Goal: Information Seeking & Learning: Learn about a topic

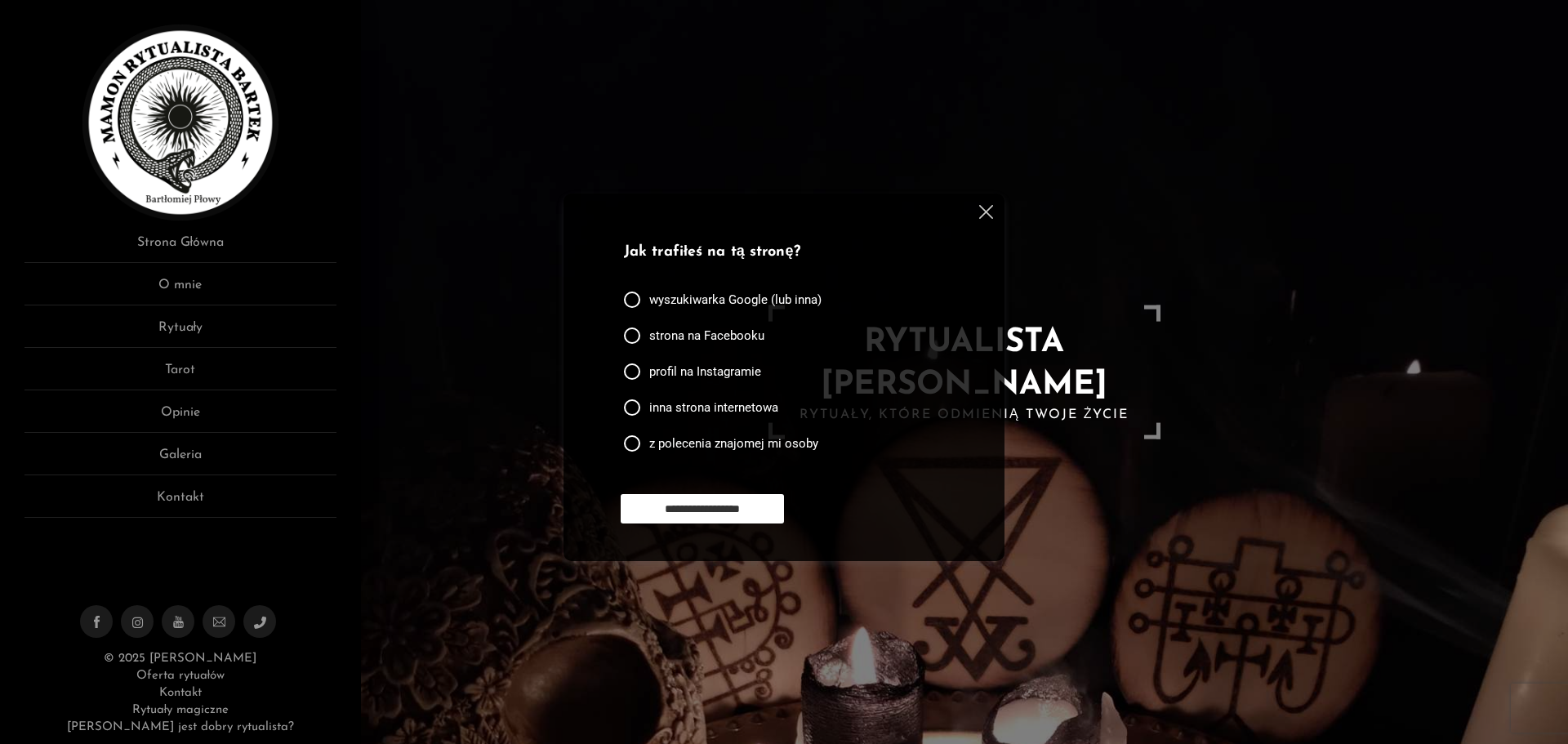
click at [983, 215] on img at bounding box center [986, 212] width 14 height 14
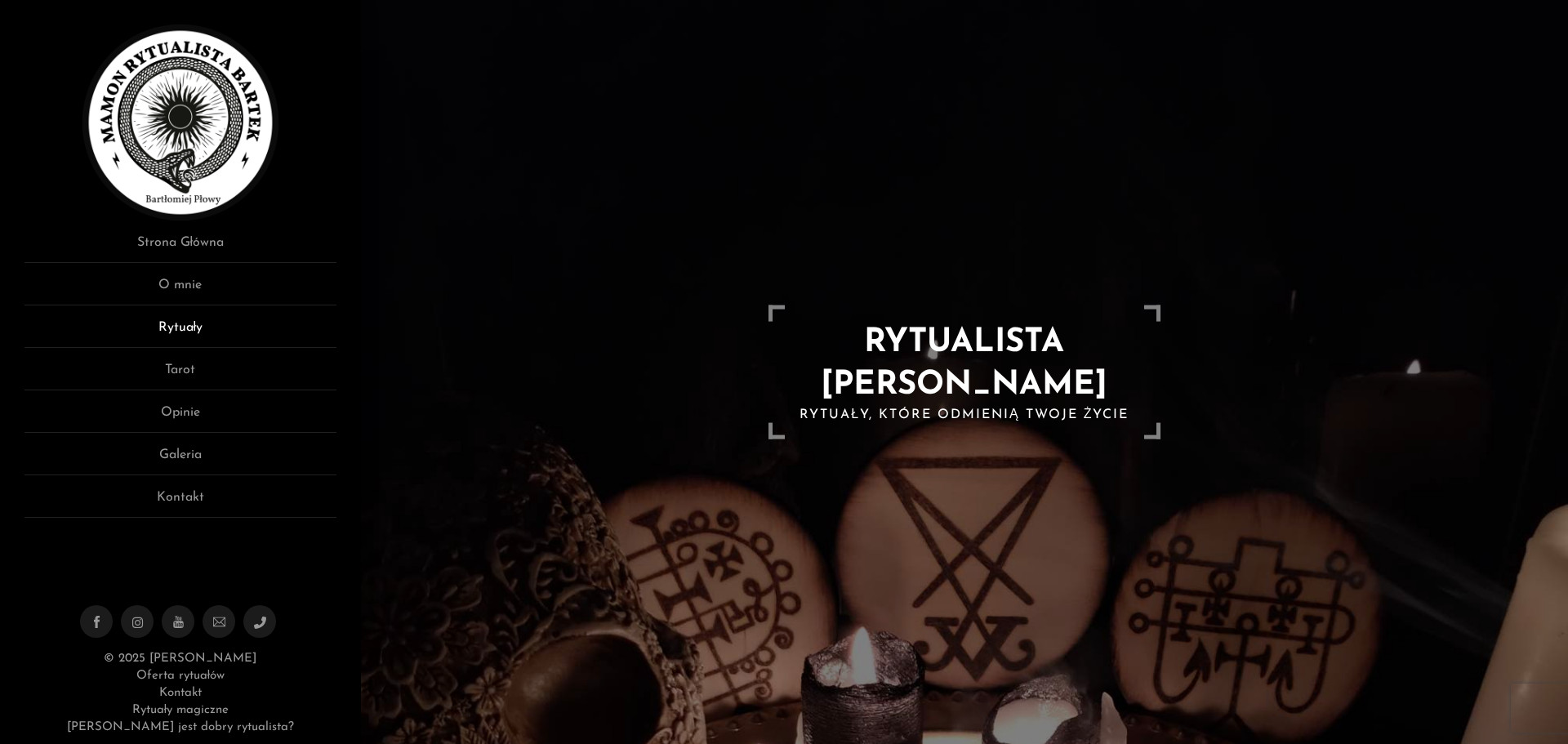
click at [192, 326] on link "Rytuały" at bounding box center [181, 332] width 312 height 31
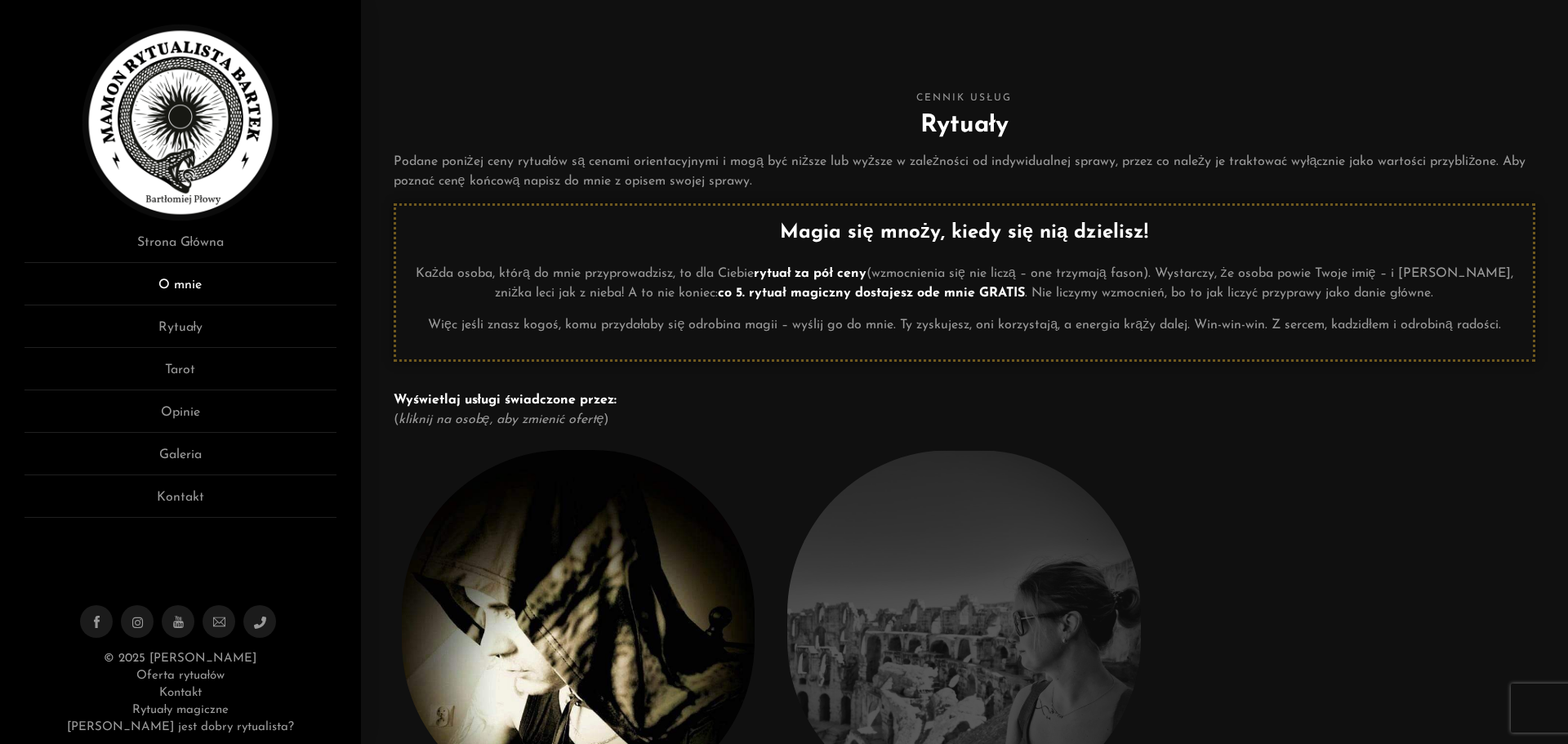
click at [195, 287] on link "O mnie" at bounding box center [181, 290] width 312 height 31
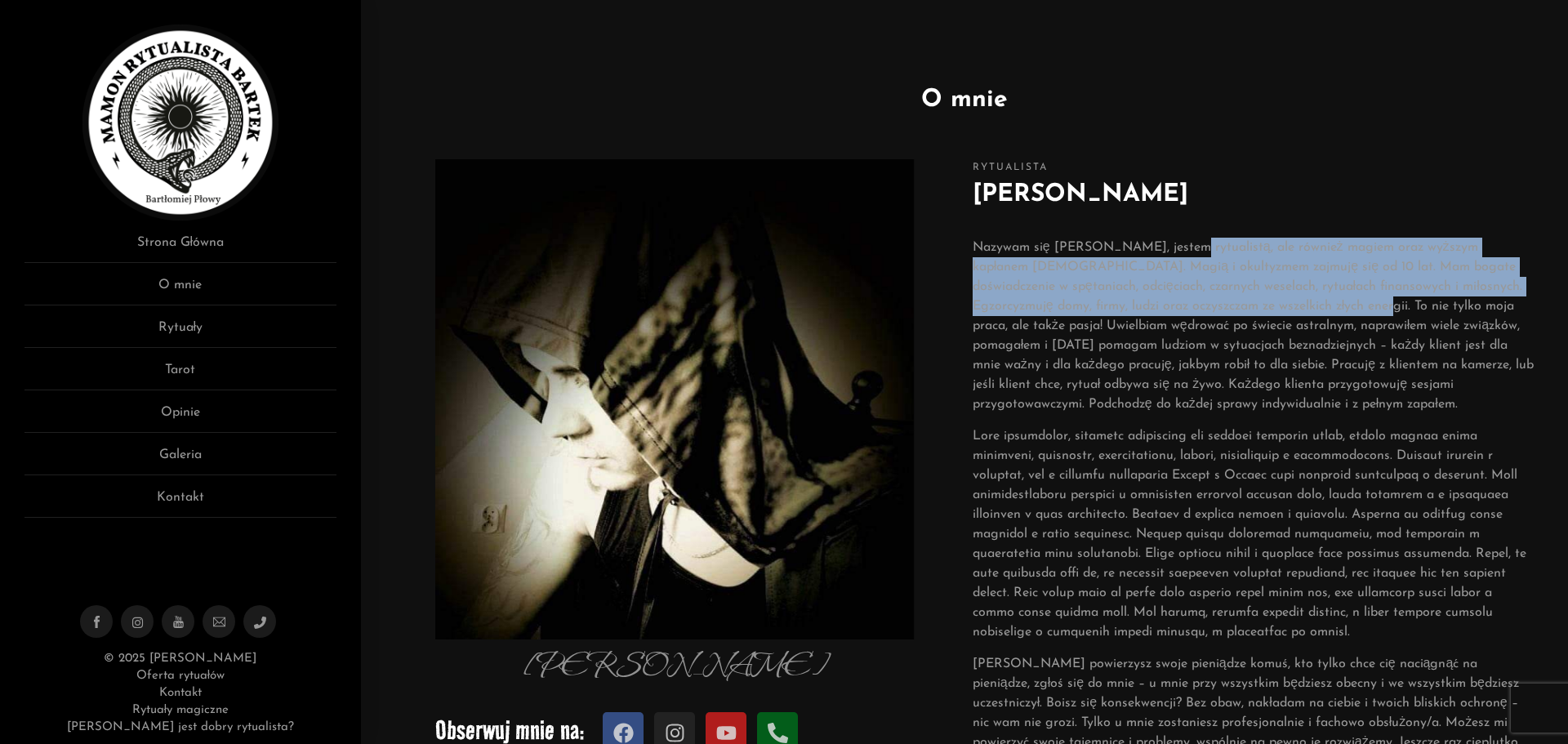
drag, startPoint x: 1177, startPoint y: 243, endPoint x: 1347, endPoint y: 315, distance: 184.6
click at [1347, 315] on p "Nazywam się Bartłomiej, jestem rytualistą, ale również magiem oraz wyższym kapł…" at bounding box center [1254, 325] width 563 height 176
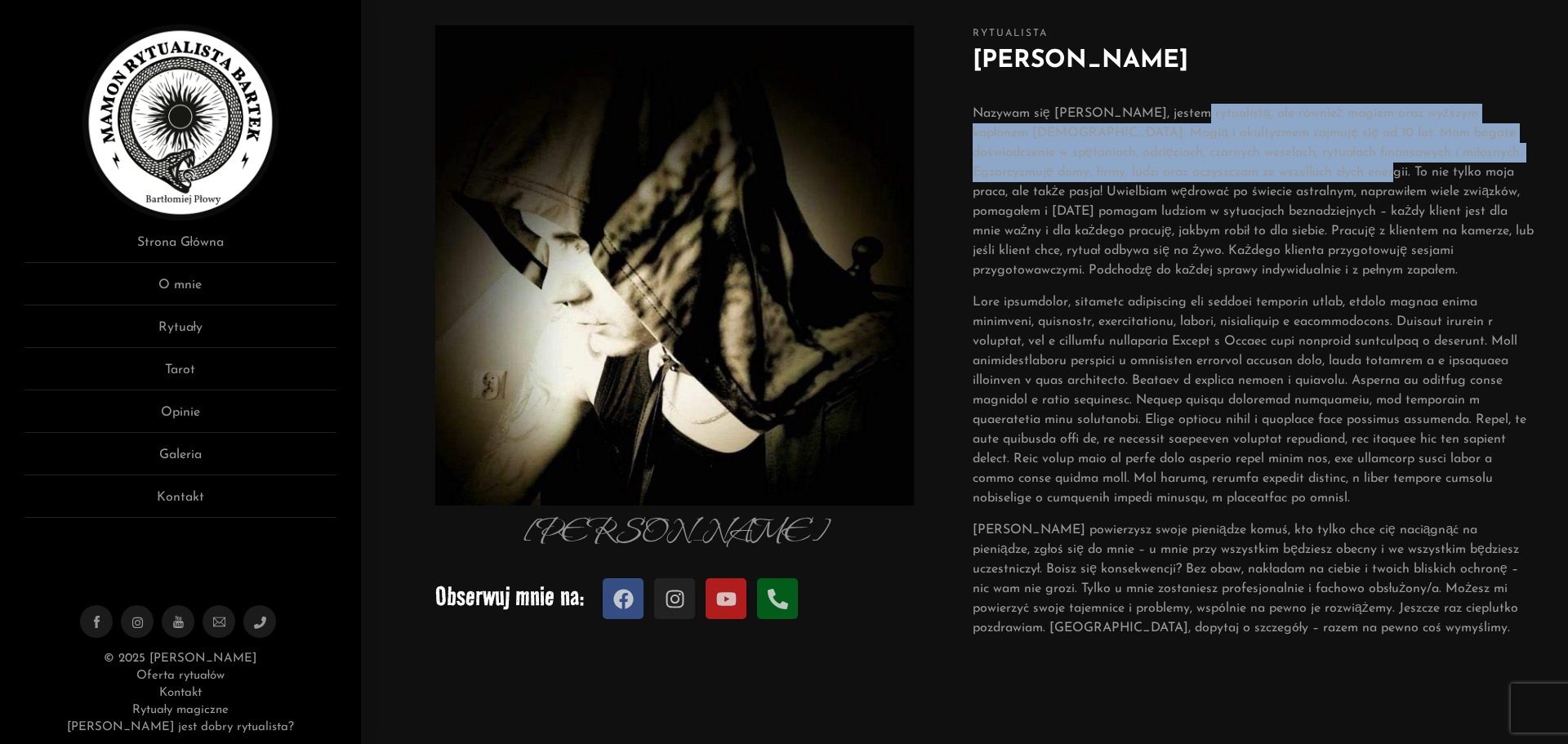
scroll to position [163, 0]
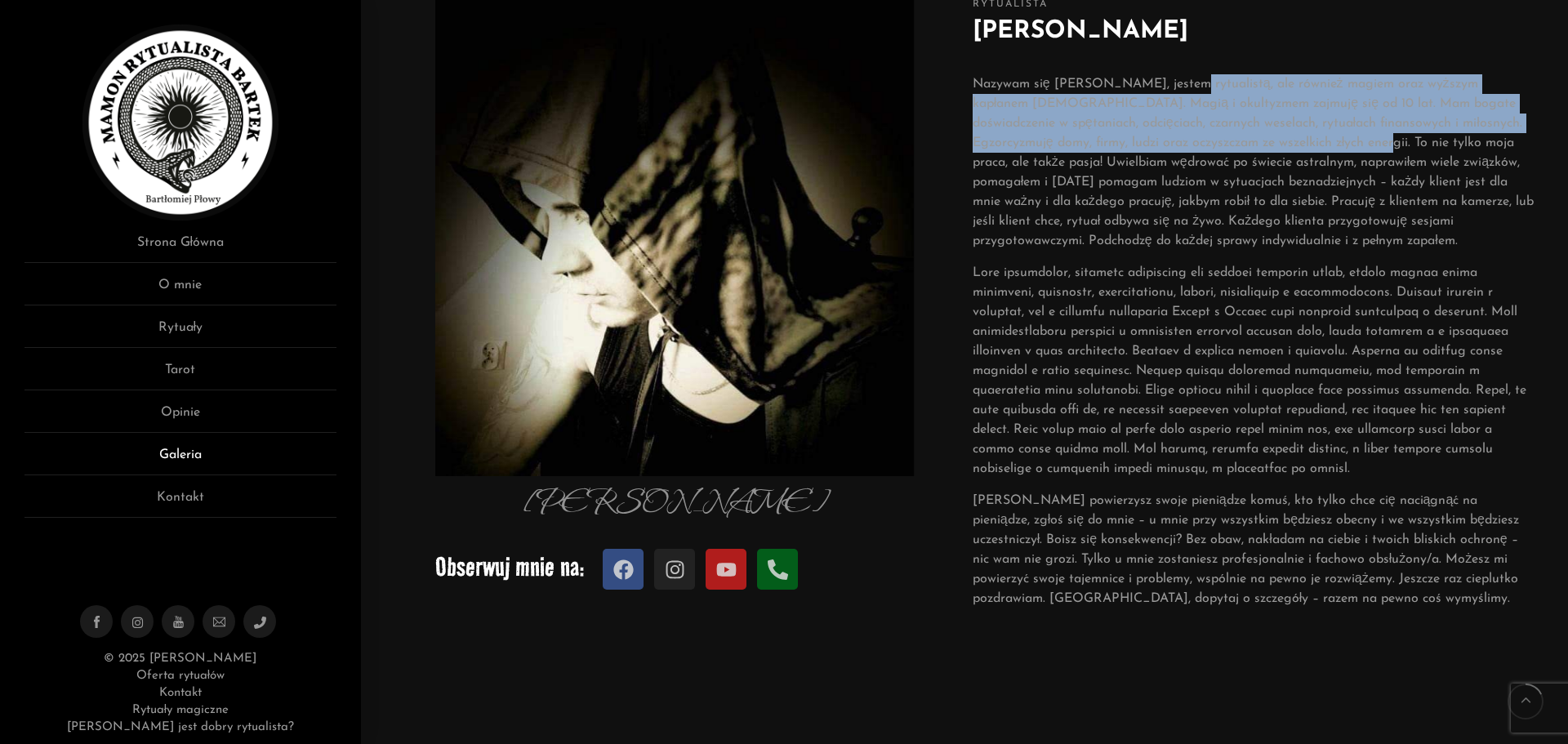
click at [236, 454] on link "Galeria" at bounding box center [181, 460] width 312 height 31
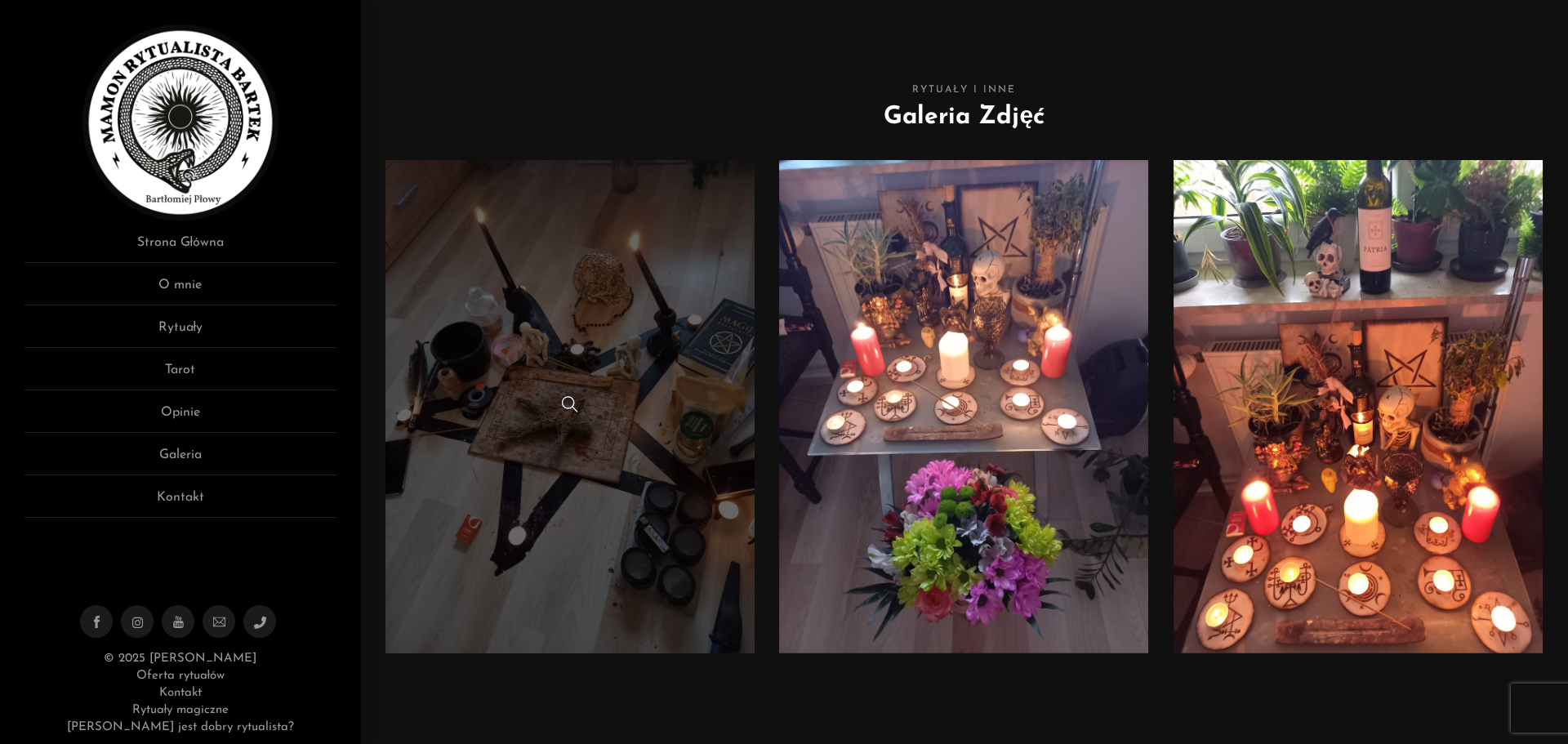
click at [554, 383] on link at bounding box center [571, 406] width 370 height 493
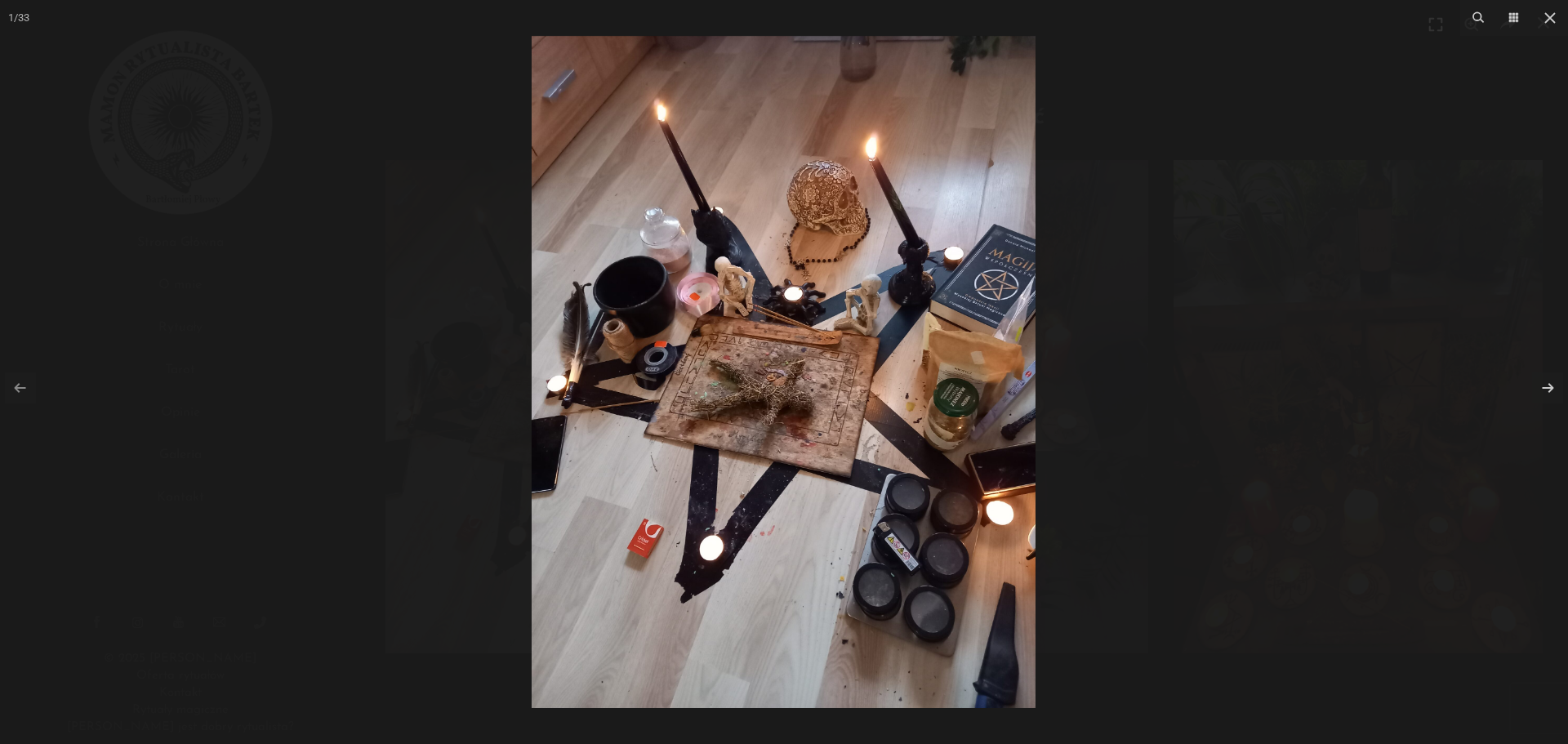
click at [948, 436] on img at bounding box center [784, 372] width 504 height 672
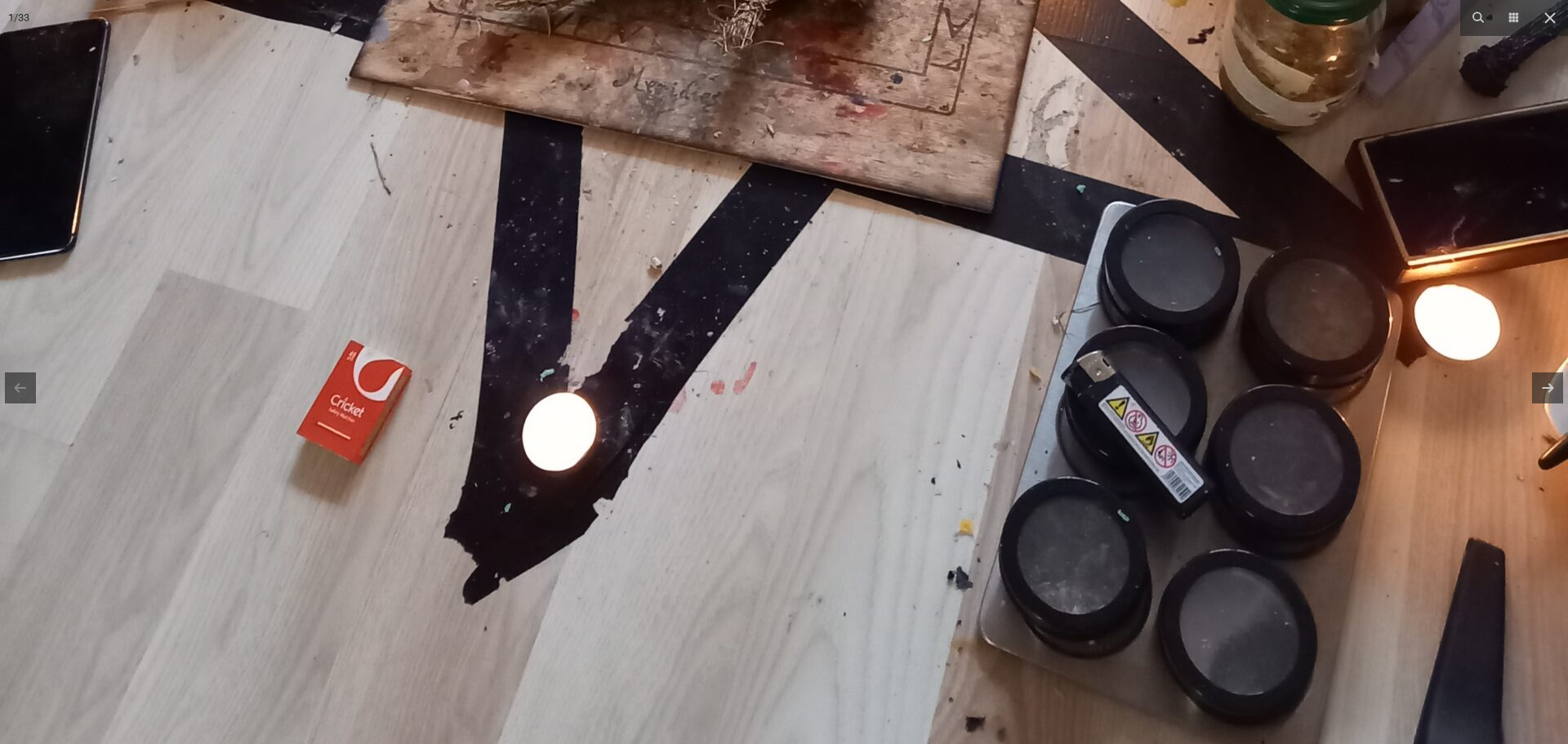
drag, startPoint x: 856, startPoint y: 509, endPoint x: 1002, endPoint y: 155, distance: 382.9
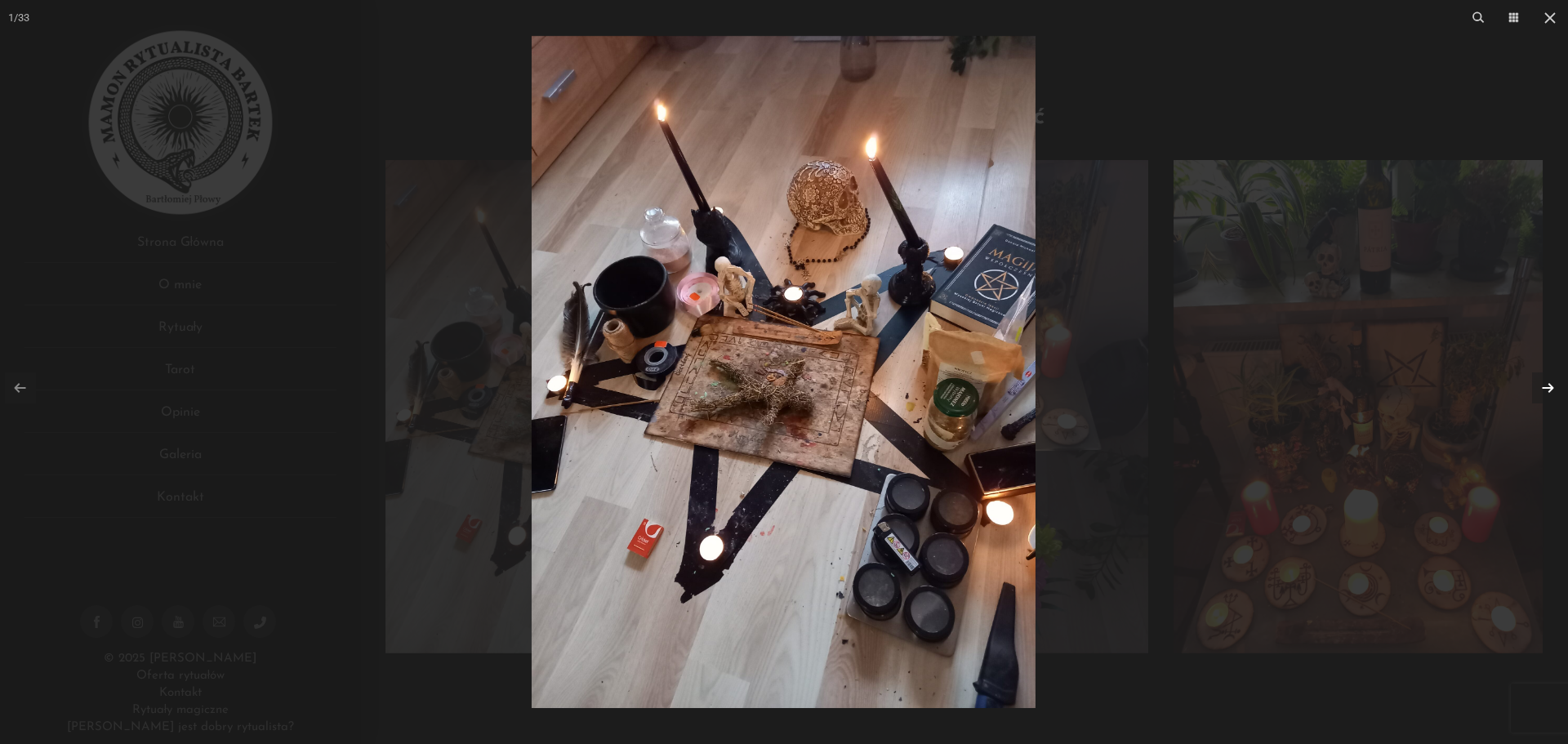
click at [1552, 383] on link at bounding box center [1548, 388] width 31 height 31
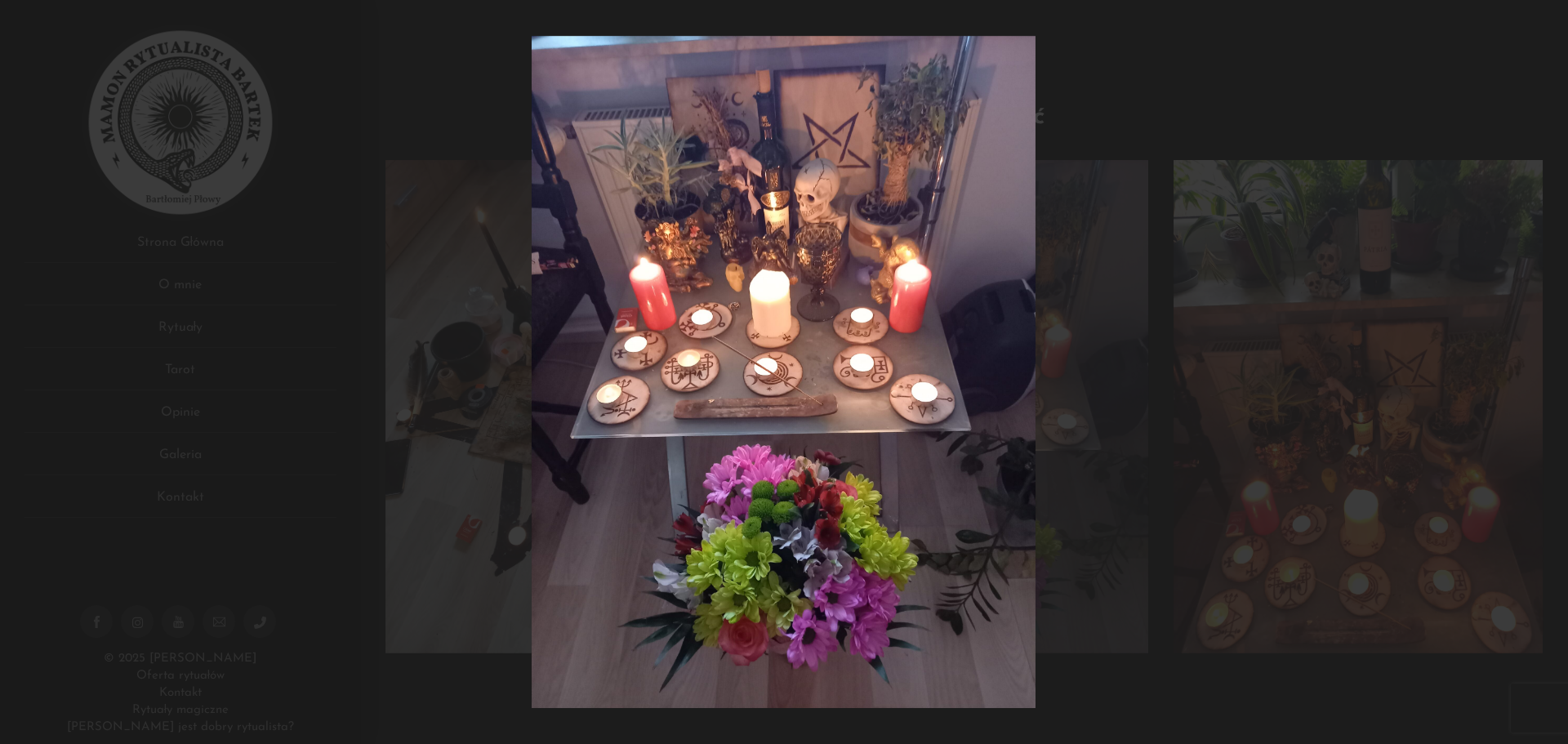
click at [1552, 383] on div at bounding box center [784, 372] width 1568 height 744
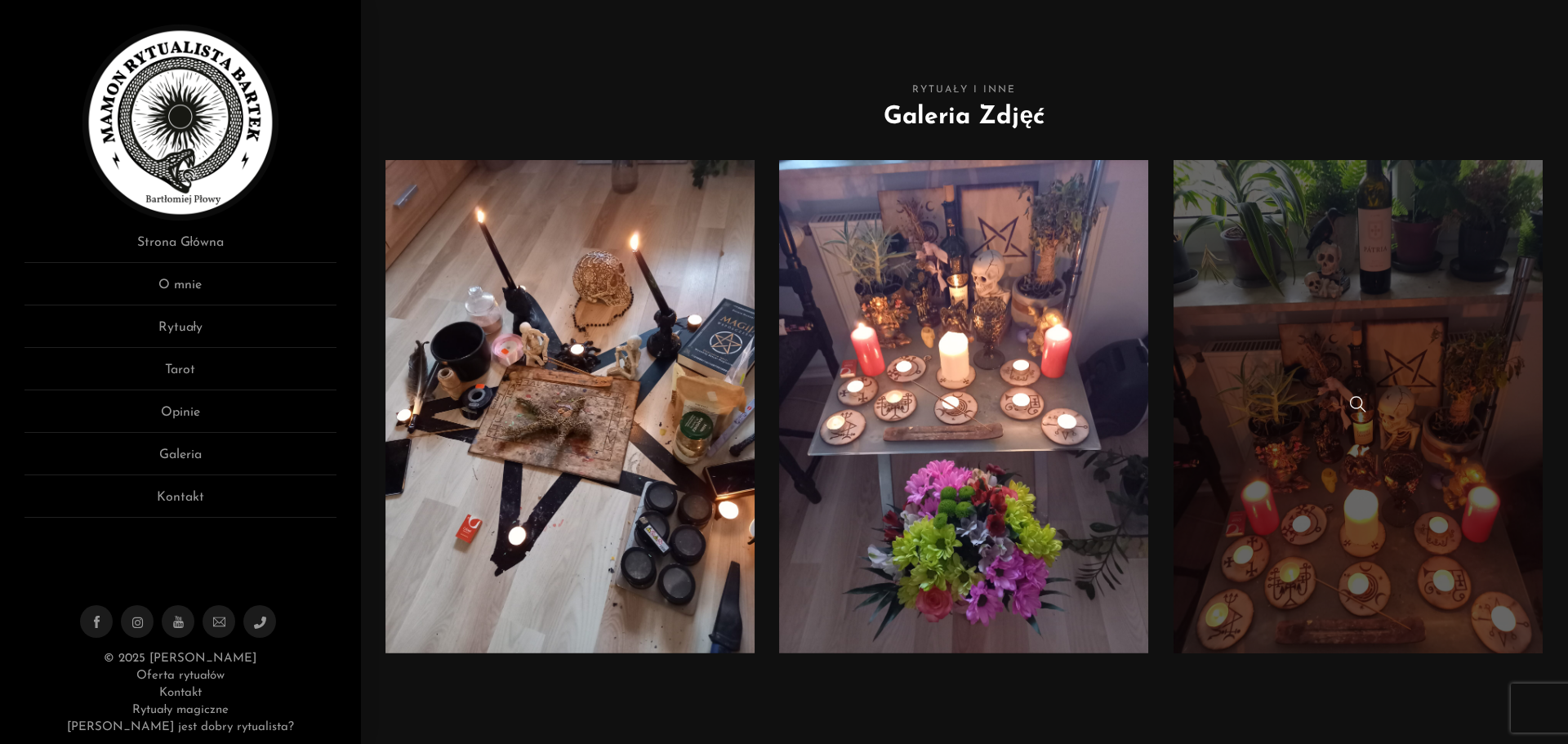
click at [1436, 399] on div at bounding box center [1359, 406] width 370 height 21
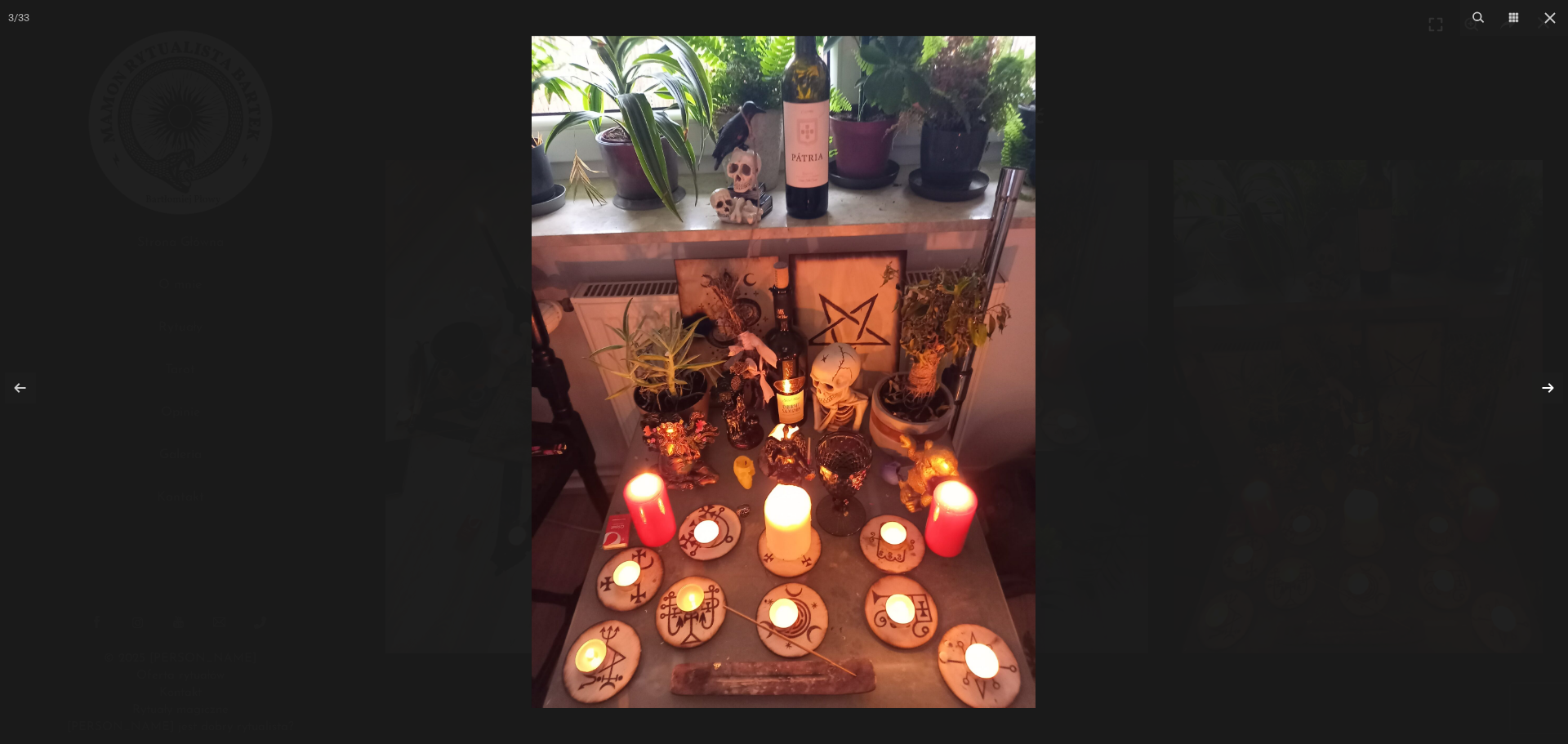
click at [1556, 386] on link at bounding box center [1548, 388] width 31 height 31
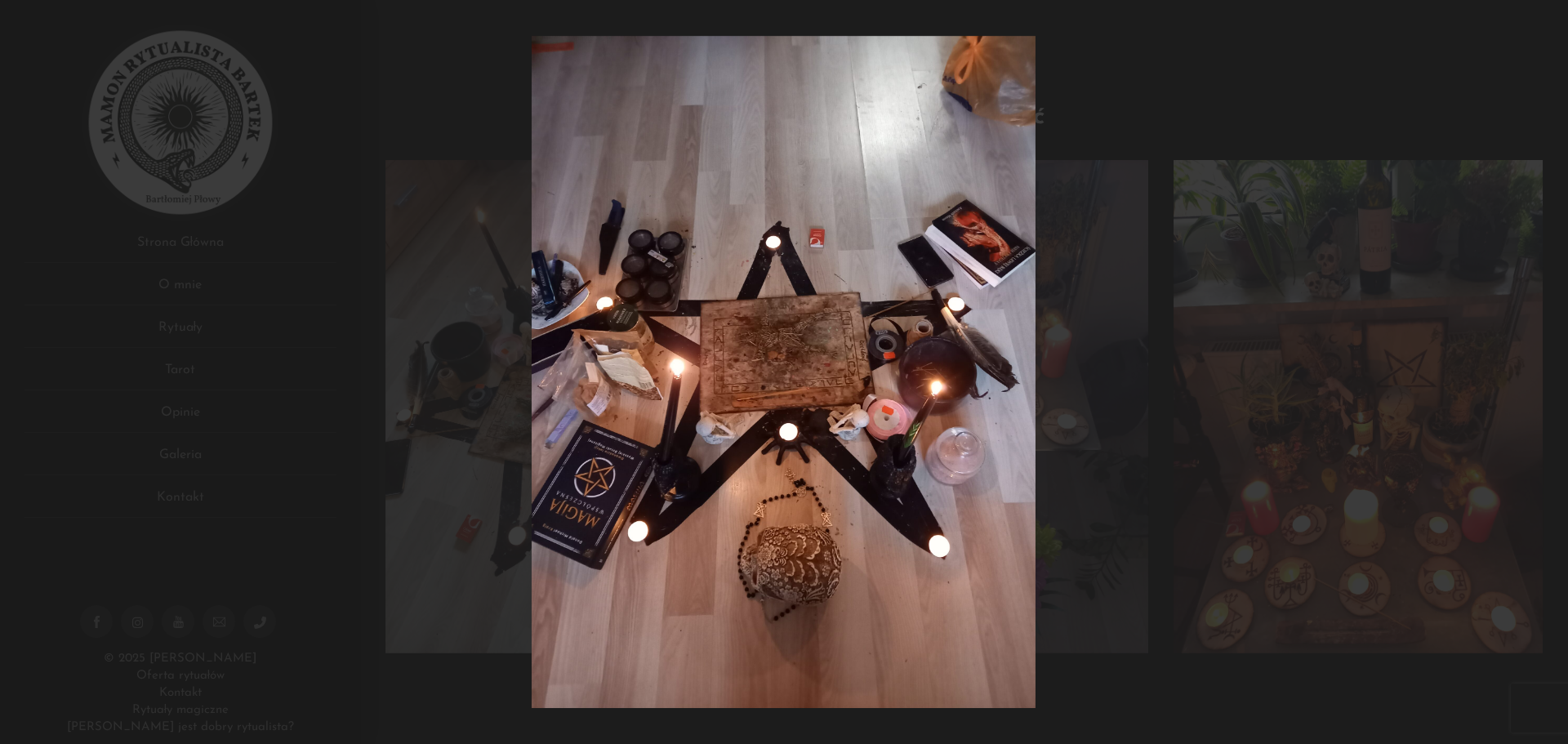
click at [1554, 387] on div at bounding box center [784, 372] width 1568 height 744
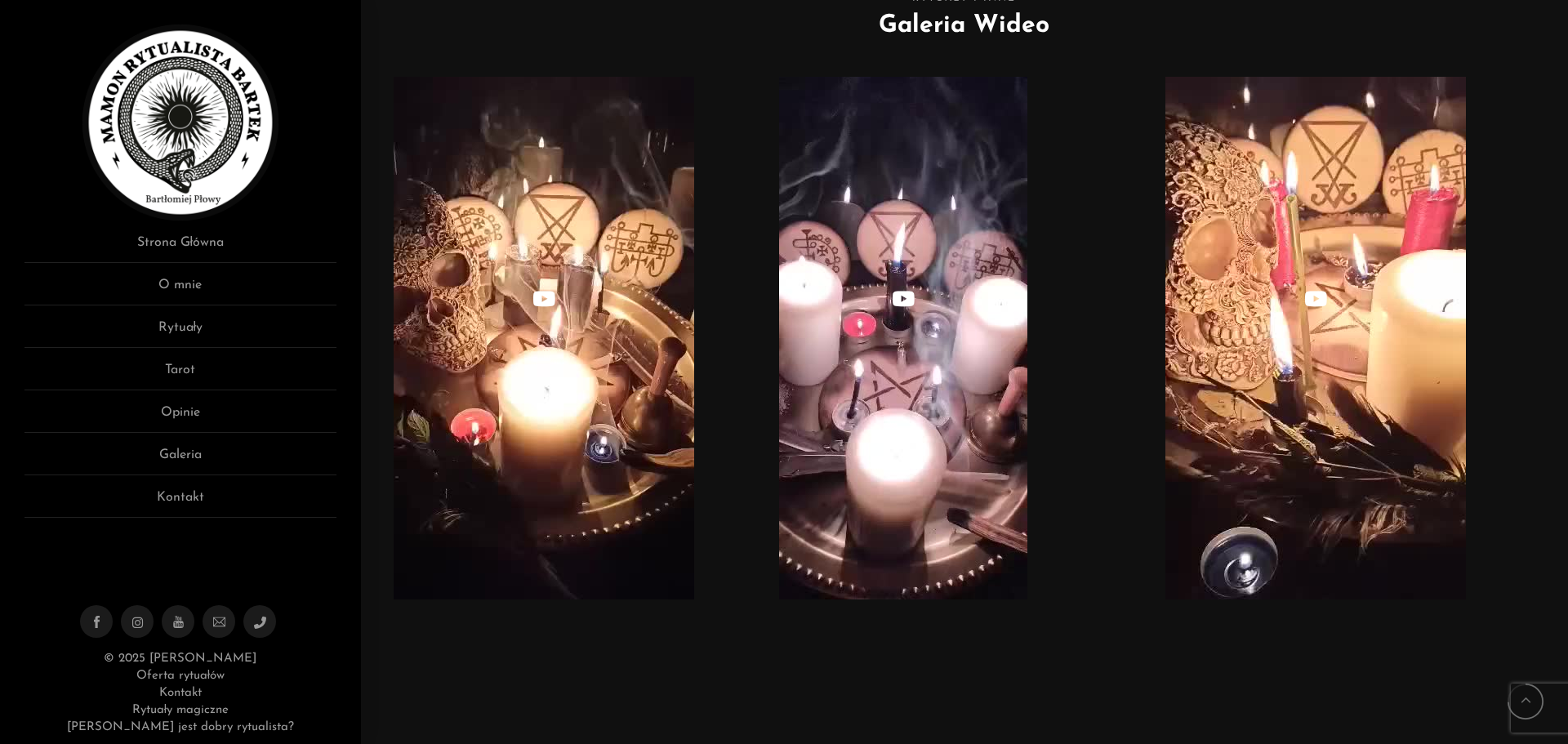
scroll to position [5634, 0]
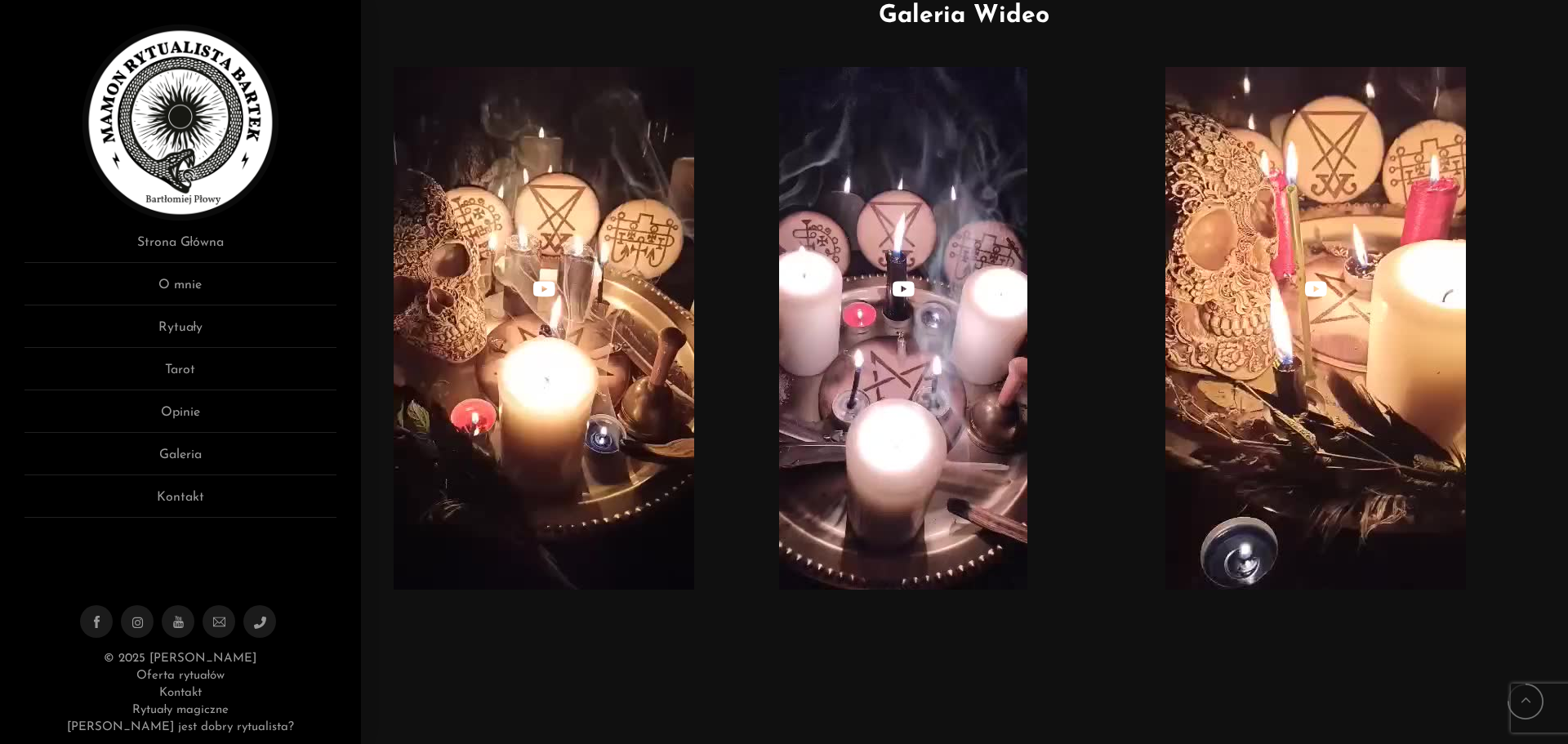
click at [952, 386] on img at bounding box center [903, 328] width 249 height 522
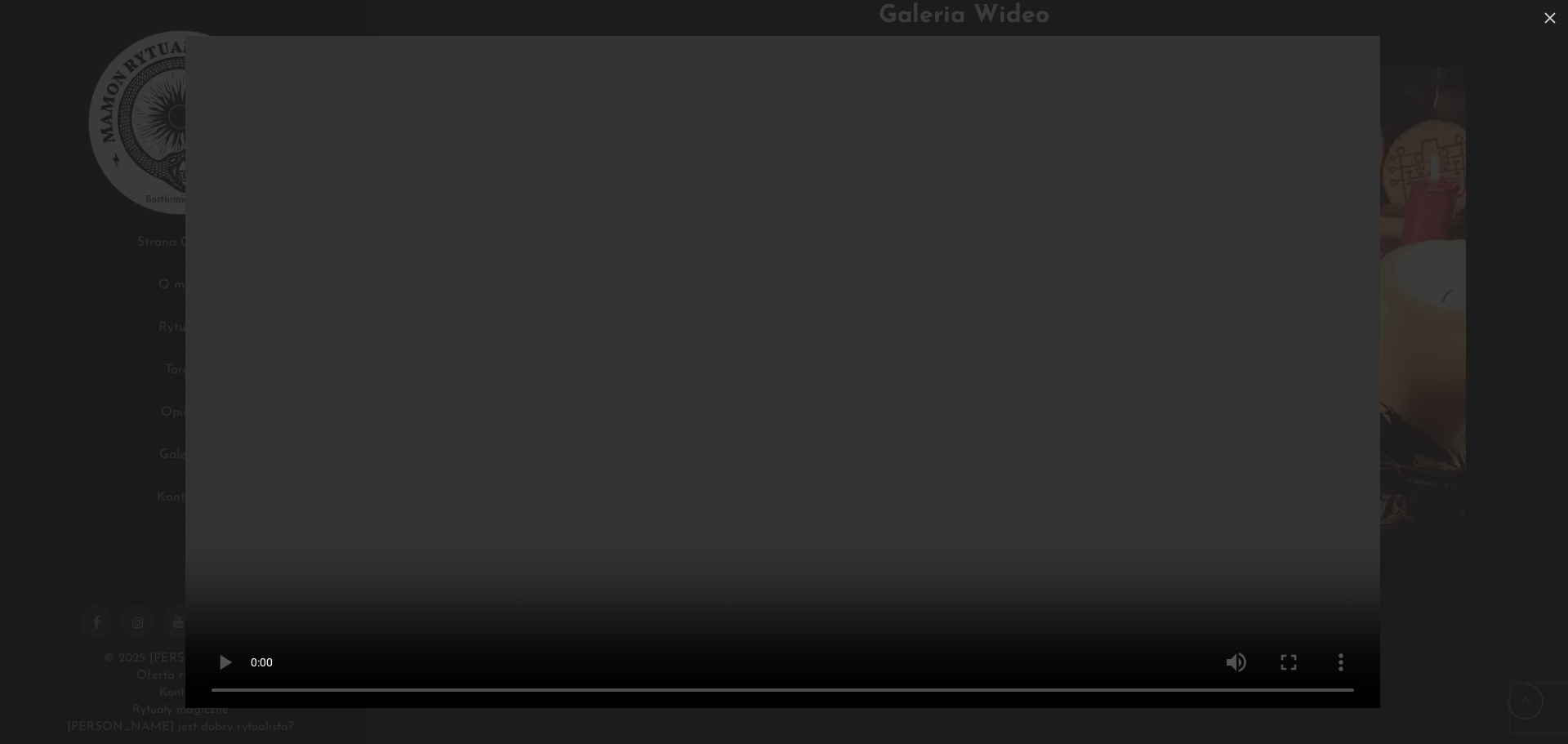
click at [1327, 572] on video "Your browser doesn't support HTML5 video" at bounding box center [782, 372] width 1195 height 672
click at [1429, 517] on div "Your browser doesn't support HTML5 video" at bounding box center [784, 372] width 1568 height 744
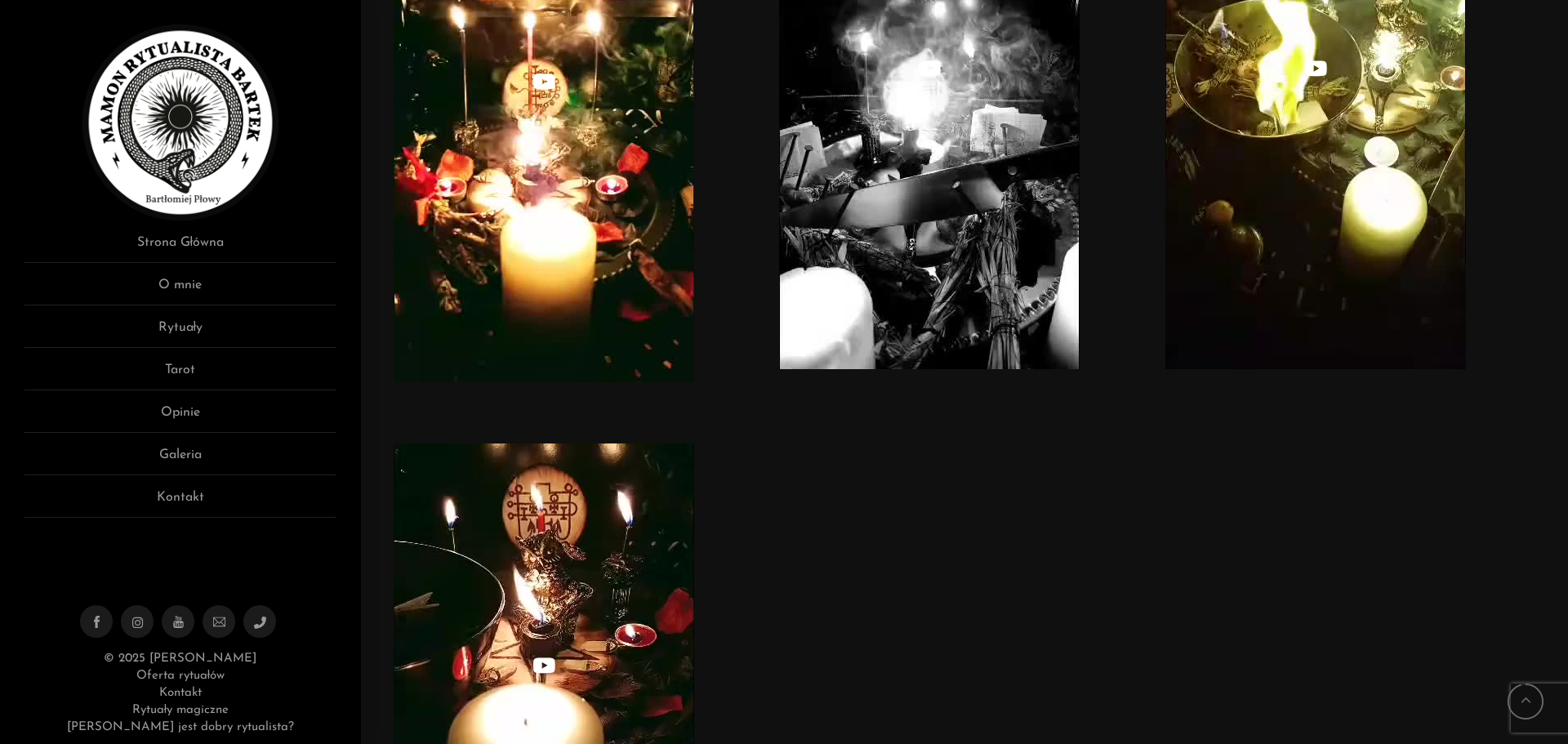
scroll to position [7530, 0]
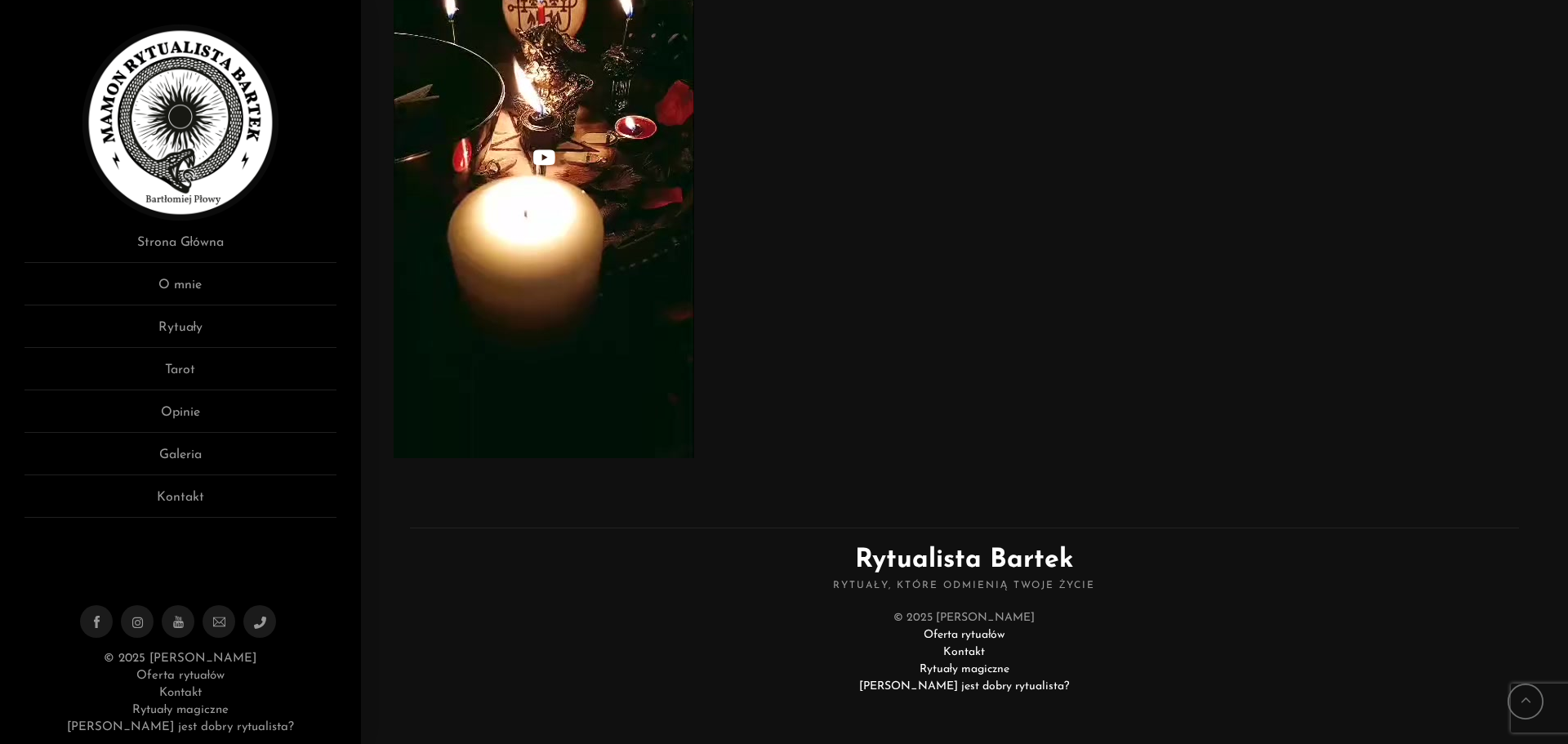
click at [983, 686] on link "[PERSON_NAME] jest dobry rytualista?" at bounding box center [964, 686] width 210 height 12
